Goal: Transaction & Acquisition: Purchase product/service

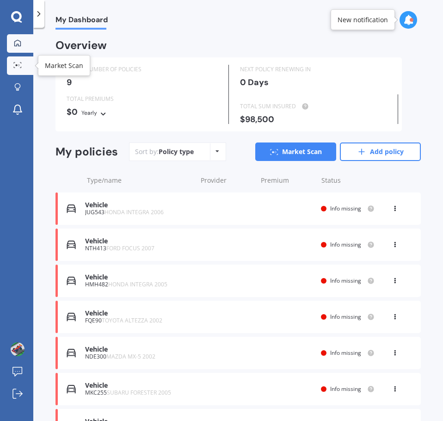
click at [19, 58] on link "Market Scan" at bounding box center [20, 65] width 26 height 18
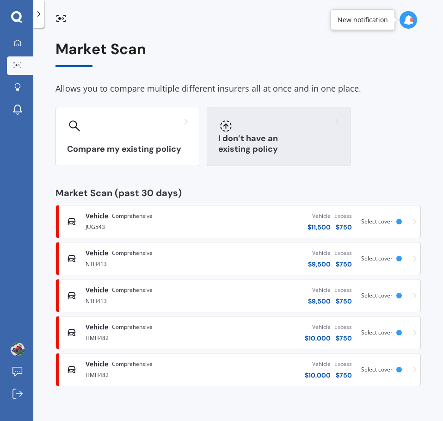
click at [226, 145] on h3 "I don’t have an existing policy" at bounding box center [278, 143] width 121 height 21
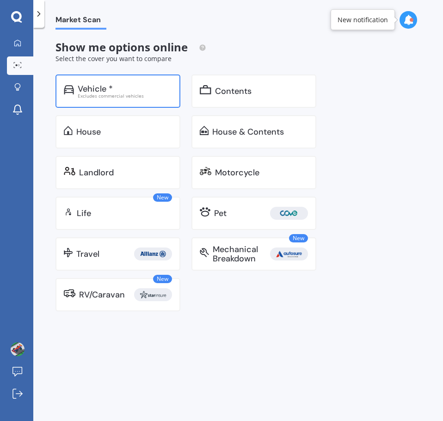
click at [123, 100] on div "Vehicle * Excludes commercial vehicles" at bounding box center [117, 90] width 125 height 33
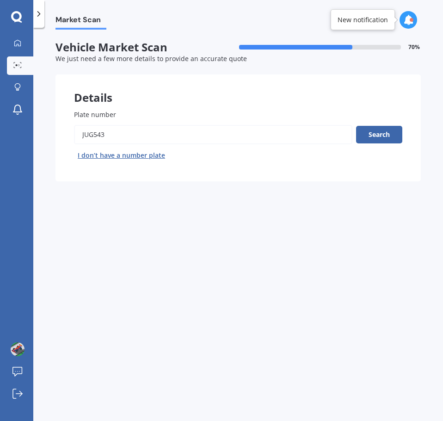
click at [122, 137] on input "Plate number" at bounding box center [213, 134] width 278 height 19
type input "v"
paste input "HMH482"
click at [83, 138] on input "Plate number" at bounding box center [213, 134] width 278 height 19
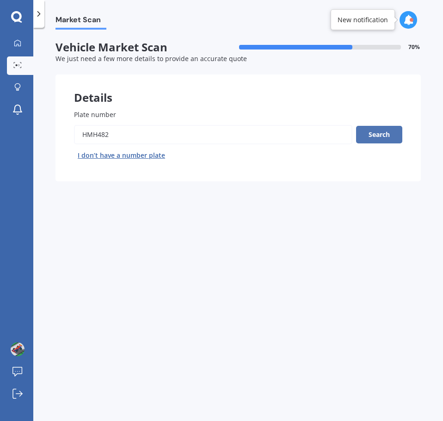
type input "HMH482"
click at [377, 128] on button "Search" at bounding box center [379, 135] width 46 height 18
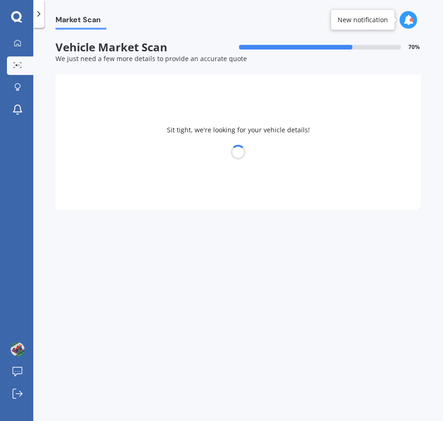
select select "HONDA"
select select "INTEGRA"
select select "08"
select select "04"
select select "1969"
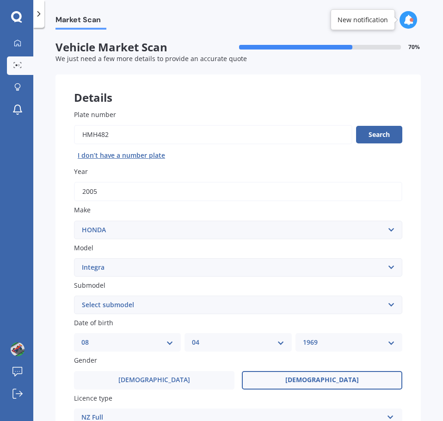
click at [136, 304] on select "Select submodel (all other) Gsi IS Aero SJ TI Type R Type S Vti-R" at bounding box center [238, 304] width 328 height 18
select select "TYPE S"
click at [74, 295] on select "Select submodel (all other) Gsi IS Aero SJ TI Type R Type S Vti-R" at bounding box center [238, 304] width 328 height 18
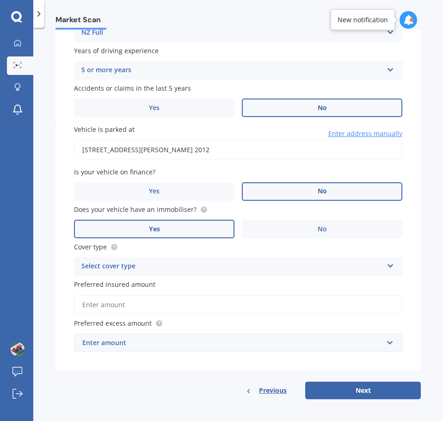
scroll to position [387, 0]
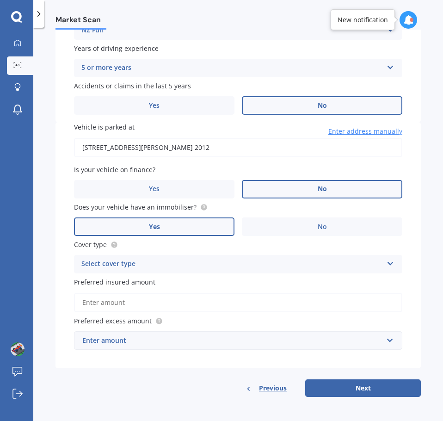
click at [126, 268] on div "Select cover type" at bounding box center [231, 263] width 301 height 11
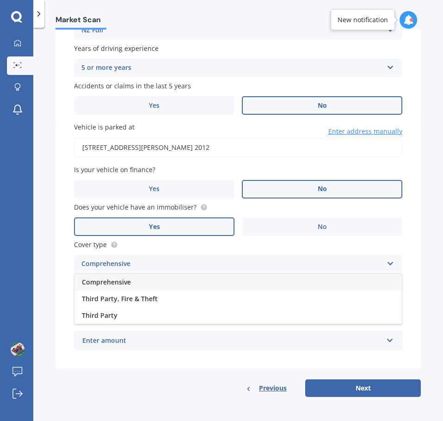
click at [128, 284] on span "Comprehensive" at bounding box center [106, 281] width 49 height 9
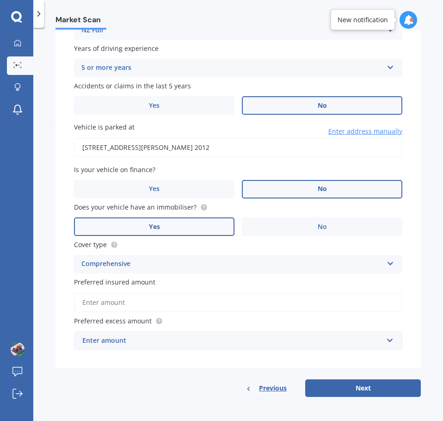
click at [124, 300] on input "Preferred insured amount" at bounding box center [238, 302] width 328 height 19
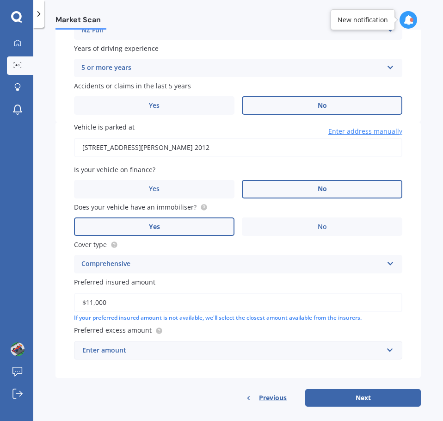
type input "$11,000"
click at [263, 259] on div "Comprehensive" at bounding box center [231, 263] width 301 height 11
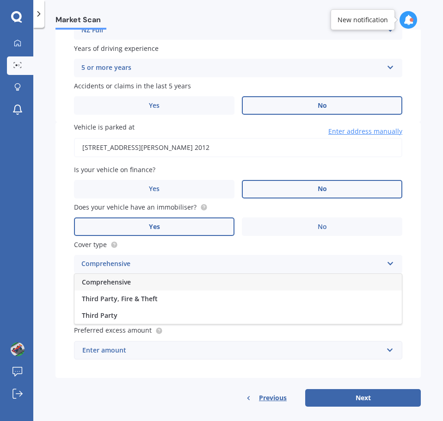
click at [147, 355] on div "Enter amount" at bounding box center [232, 350] width 300 height 10
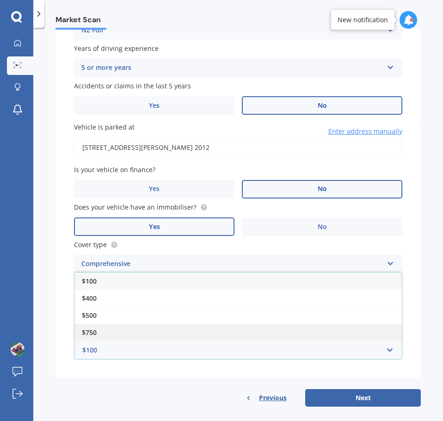
click at [140, 330] on div "$750" at bounding box center [237, 332] width 327 height 17
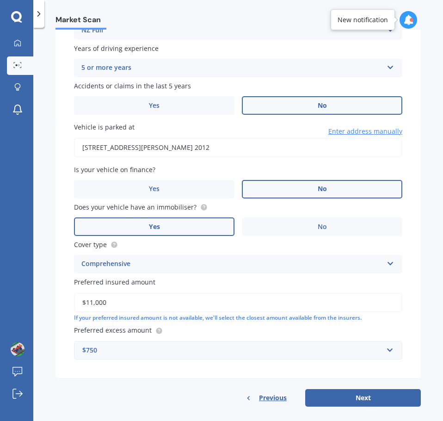
click at [148, 375] on div "Vehicle is parked at [STREET_ADDRESS][PERSON_NAME] 2012 Enter address manually …" at bounding box center [237, 249] width 365 height 255
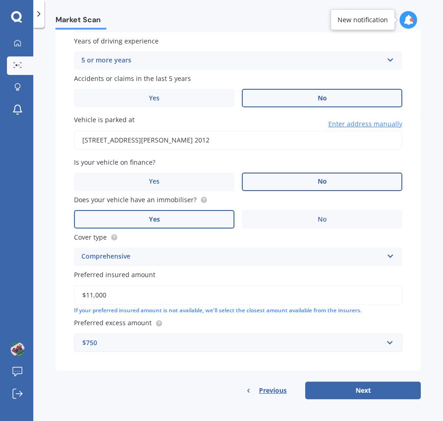
scroll to position [397, 0]
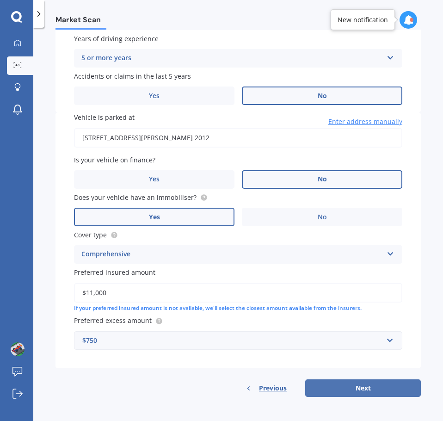
click at [351, 395] on button "Next" at bounding box center [363, 388] width 116 height 18
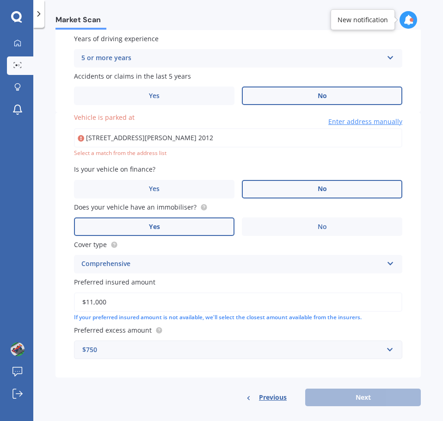
click at [175, 135] on input "[STREET_ADDRESS][PERSON_NAME] 2012" at bounding box center [238, 137] width 328 height 19
type input "[STREET_ADDRESS][PERSON_NAME] 2012"
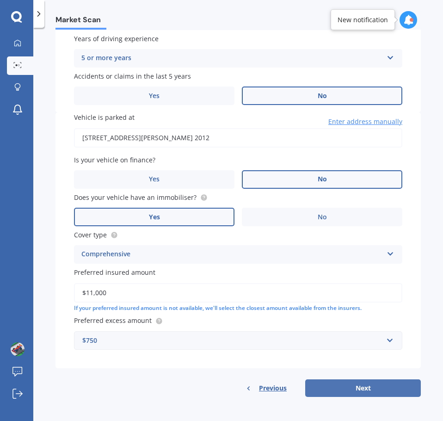
click at [366, 383] on button "Next" at bounding box center [363, 388] width 116 height 18
select select "08"
select select "04"
select select "1969"
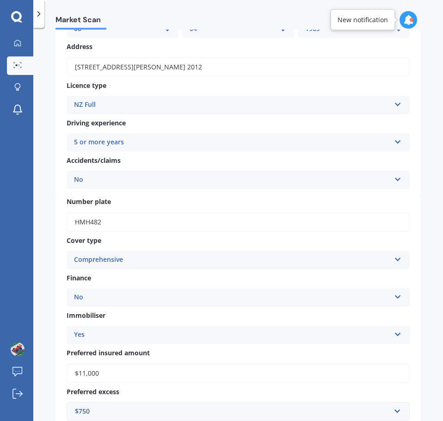
scroll to position [287, 0]
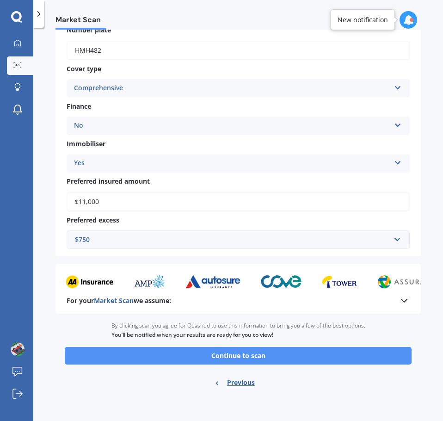
click at [243, 357] on button "Continue to scan" at bounding box center [238, 356] width 347 height 18
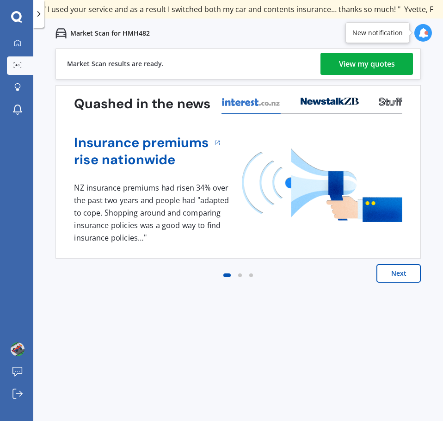
click at [330, 61] on link "View my quotes" at bounding box center [366, 64] width 92 height 22
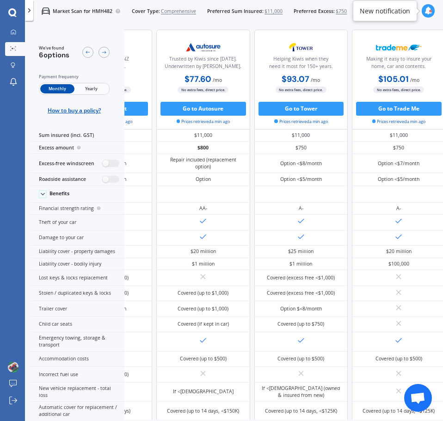
scroll to position [0, 356]
